Goal: Task Accomplishment & Management: Manage account settings

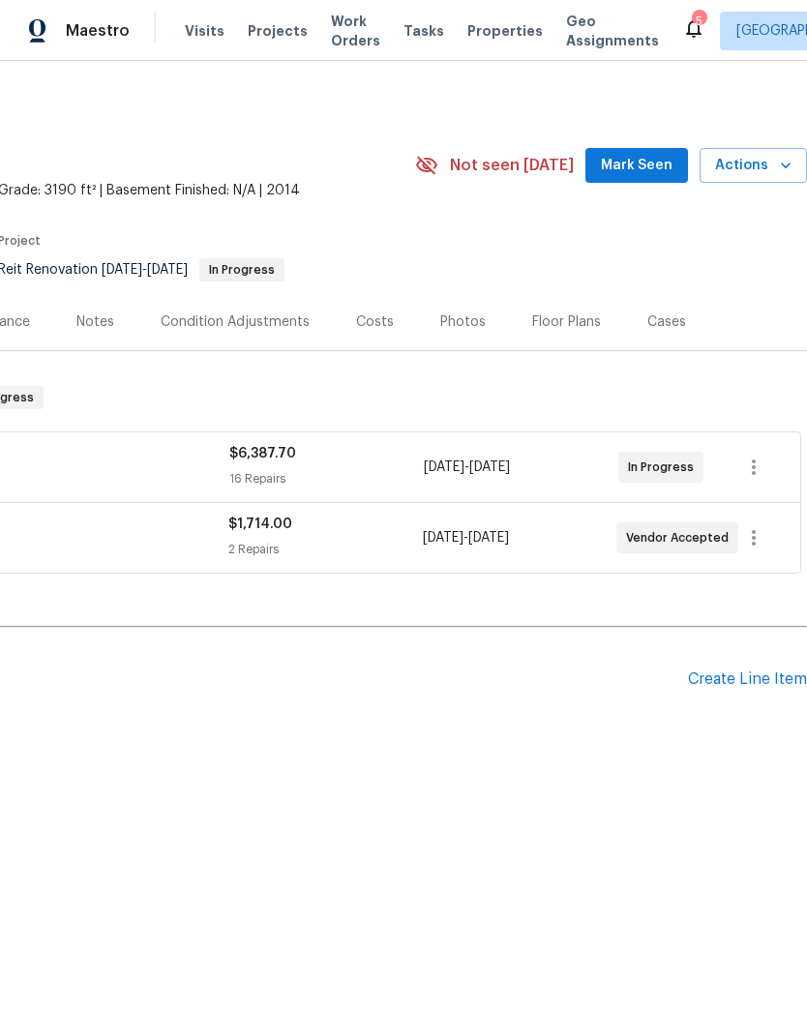
scroll to position [0, 286]
click at [757, 466] on icon "button" at bounding box center [753, 467] width 23 height 23
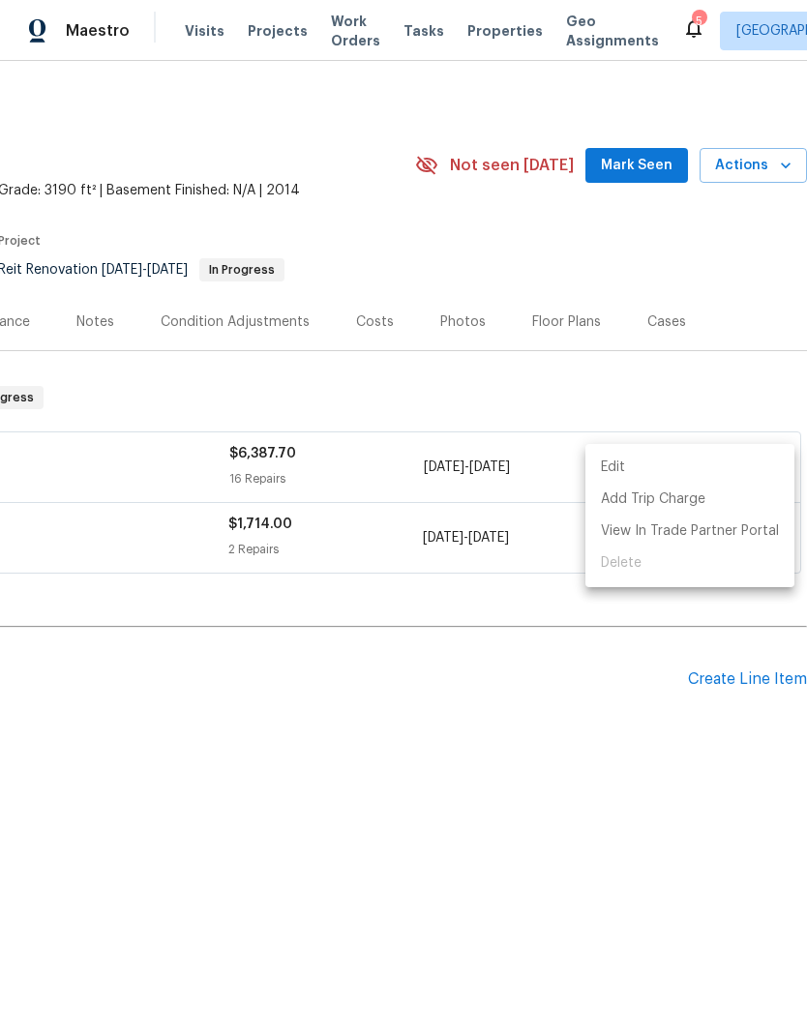
click at [501, 766] on div at bounding box center [403, 517] width 807 height 1035
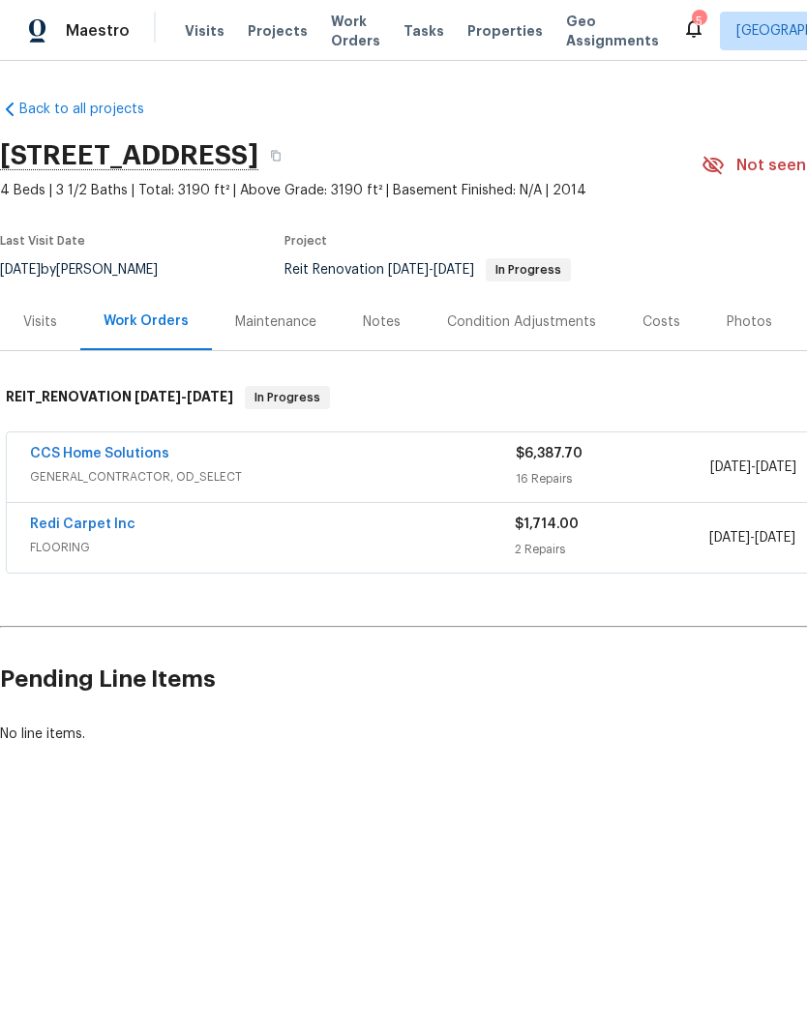
scroll to position [0, 0]
click at [51, 455] on link "CCS Home Solutions" at bounding box center [99, 454] width 139 height 14
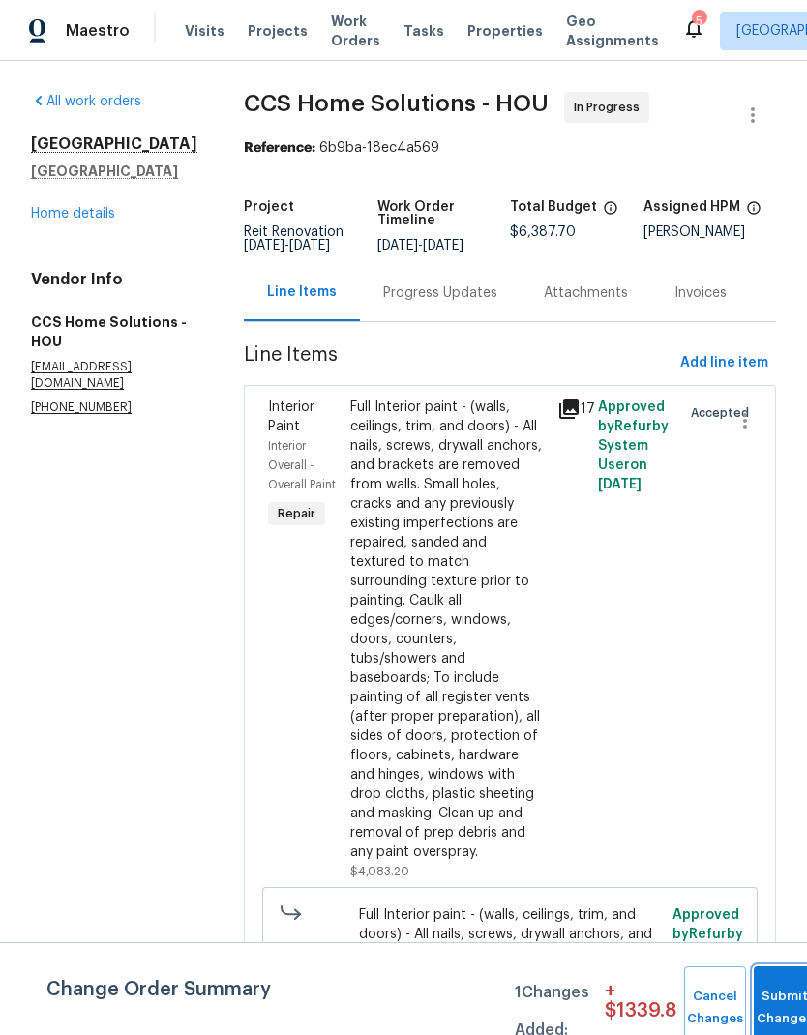
click at [774, 995] on button "Submit Changes" at bounding box center [784, 1007] width 62 height 83
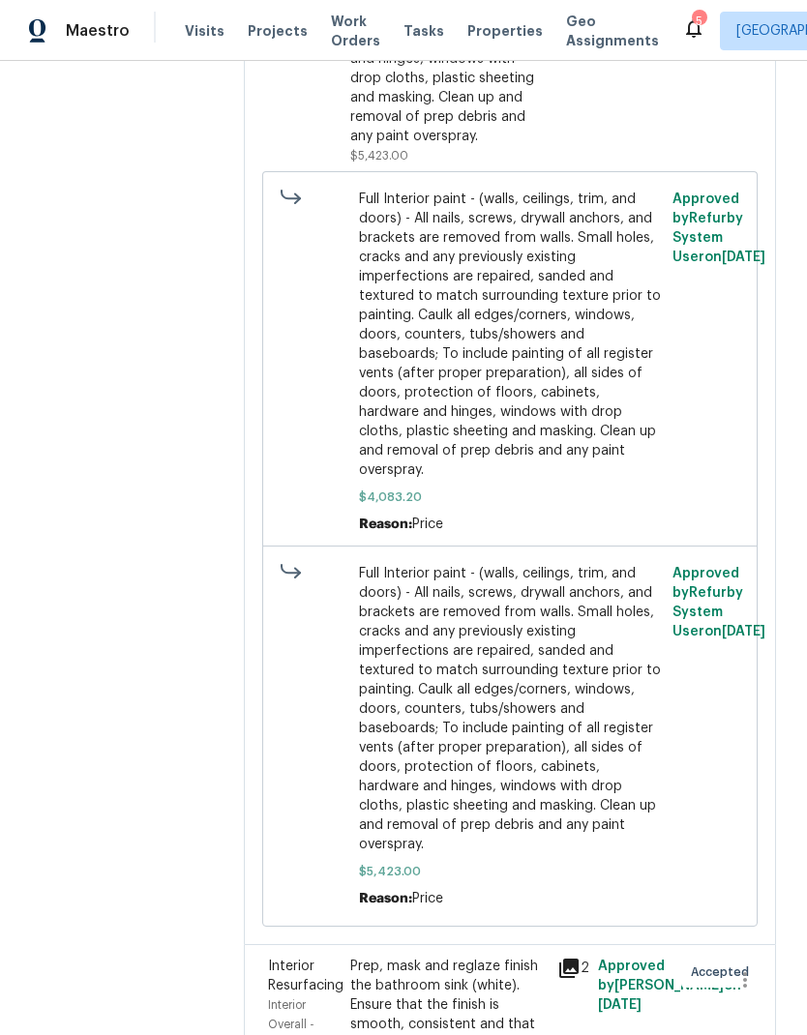
scroll to position [4870, 0]
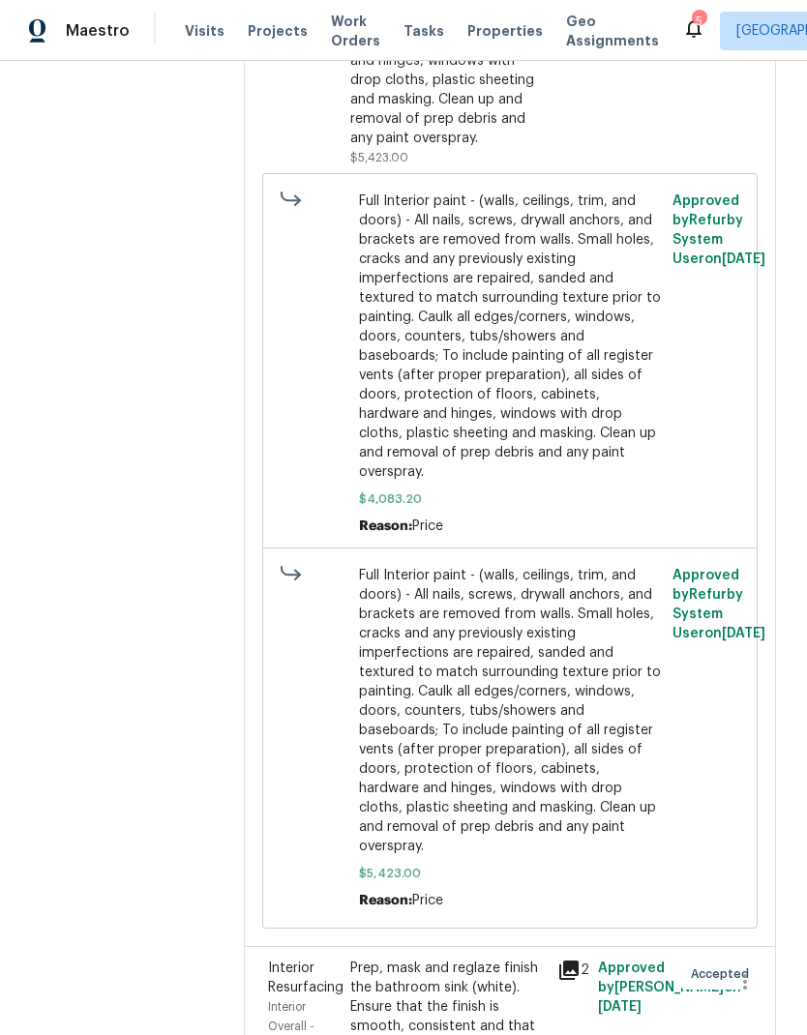
click at [464, 754] on span "Full Interior paint - (walls, ceilings, trim, and doors) - All nails, screws, d…" at bounding box center [510, 711] width 302 height 290
click at [526, 642] on span "Full Interior paint - (walls, ceilings, trim, and doors) - All nails, screws, d…" at bounding box center [510, 711] width 302 height 290
click at [495, 606] on span "Full Interior paint - (walls, ceilings, trim, and doors) - All nails, screws, d…" at bounding box center [510, 711] width 302 height 290
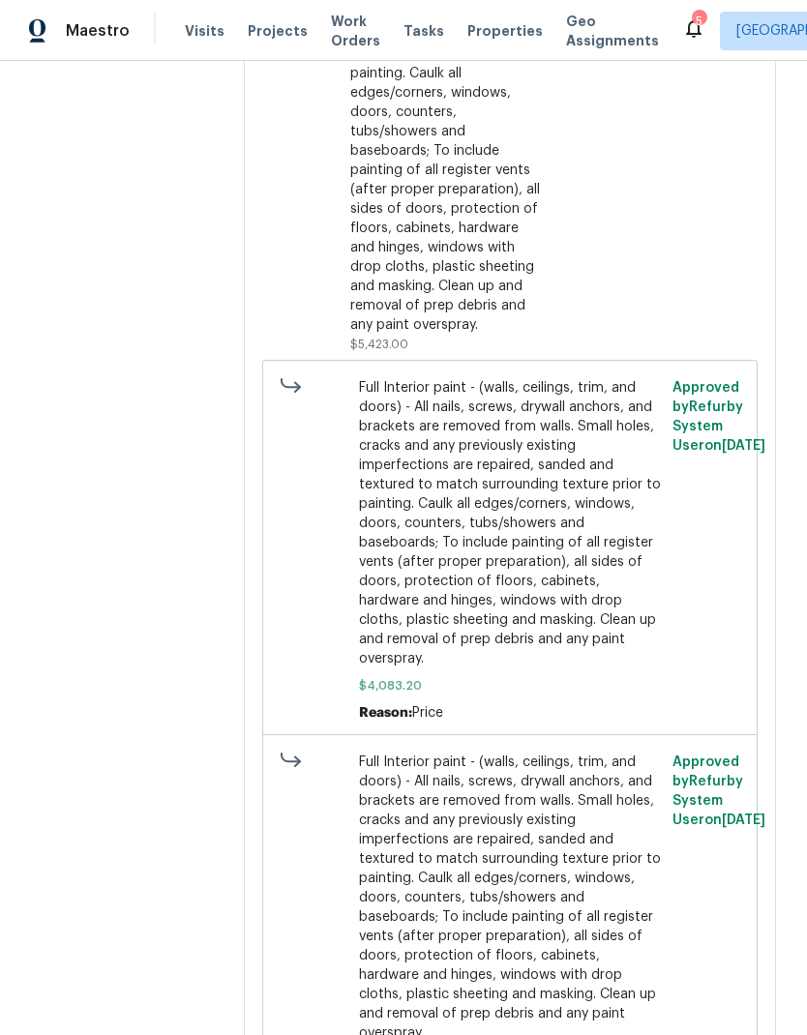
scroll to position [4079, 0]
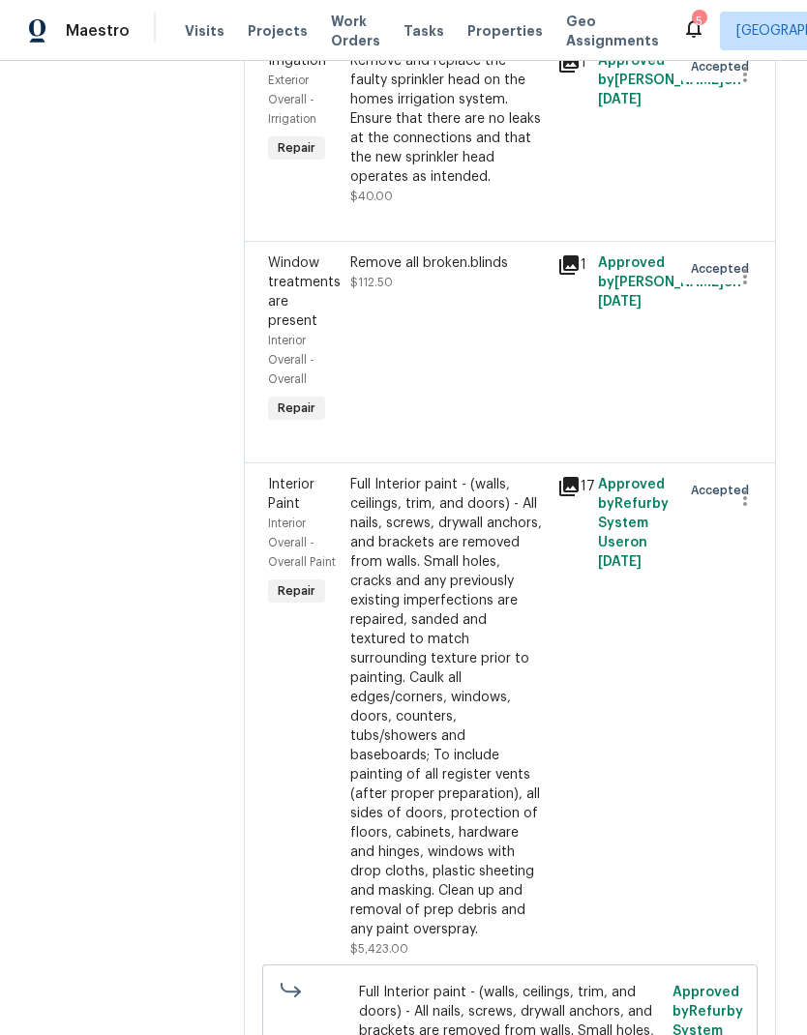
click at [462, 485] on div "Full Interior paint - (walls, ceilings, trim, and doors) - All nails, screws, d…" at bounding box center [447, 707] width 194 height 464
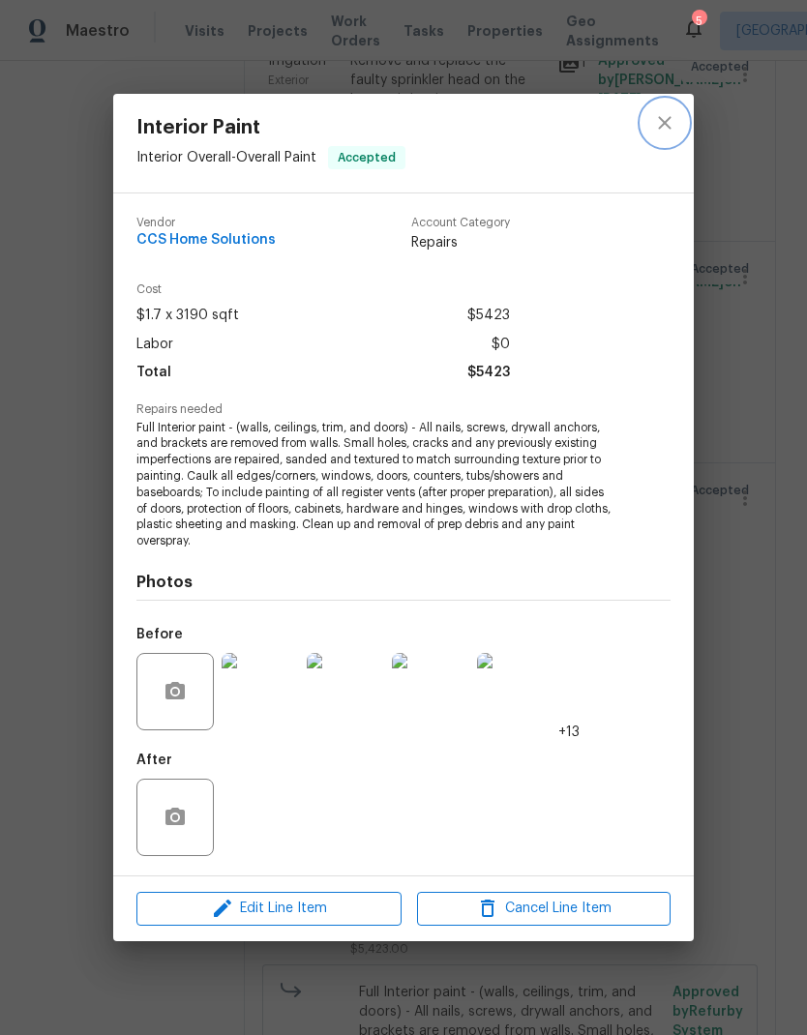
click at [664, 127] on icon "close" at bounding box center [664, 122] width 23 height 23
